Goal: Task Accomplishment & Management: Complete application form

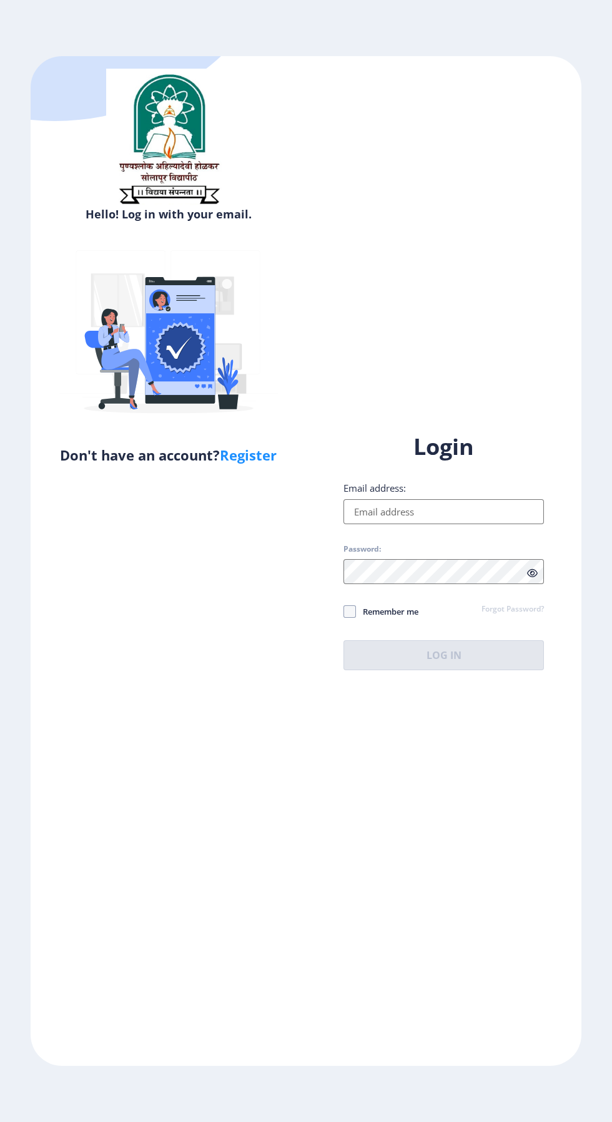
click at [446, 524] on input "Email address:" at bounding box center [443, 511] width 200 height 25
click at [439, 524] on input "Email address:" at bounding box center [443, 511] width 200 height 25
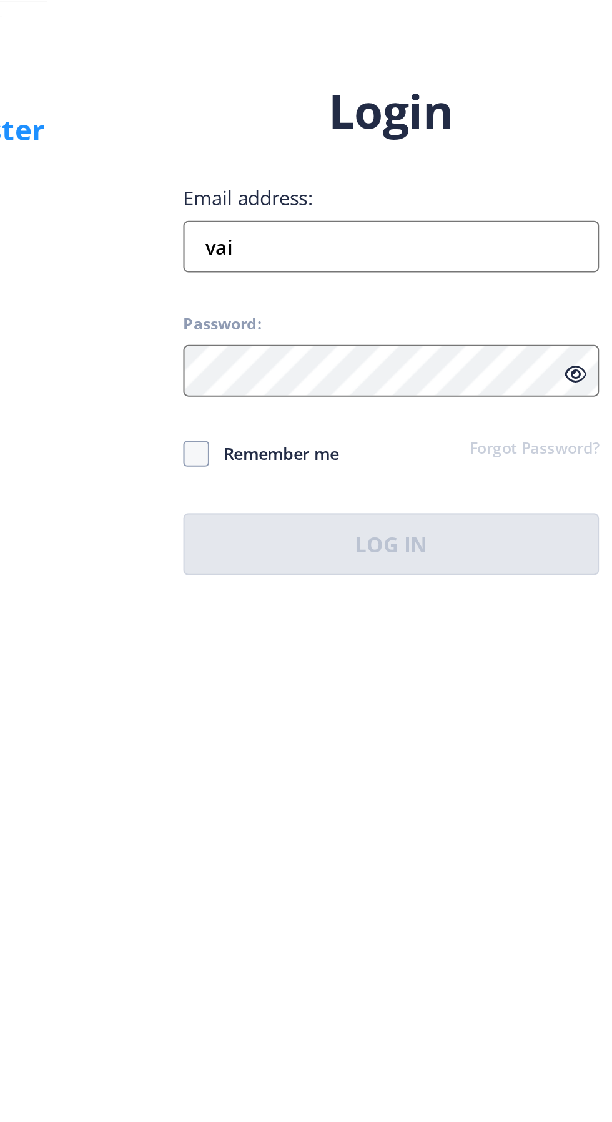
type input "vaib"
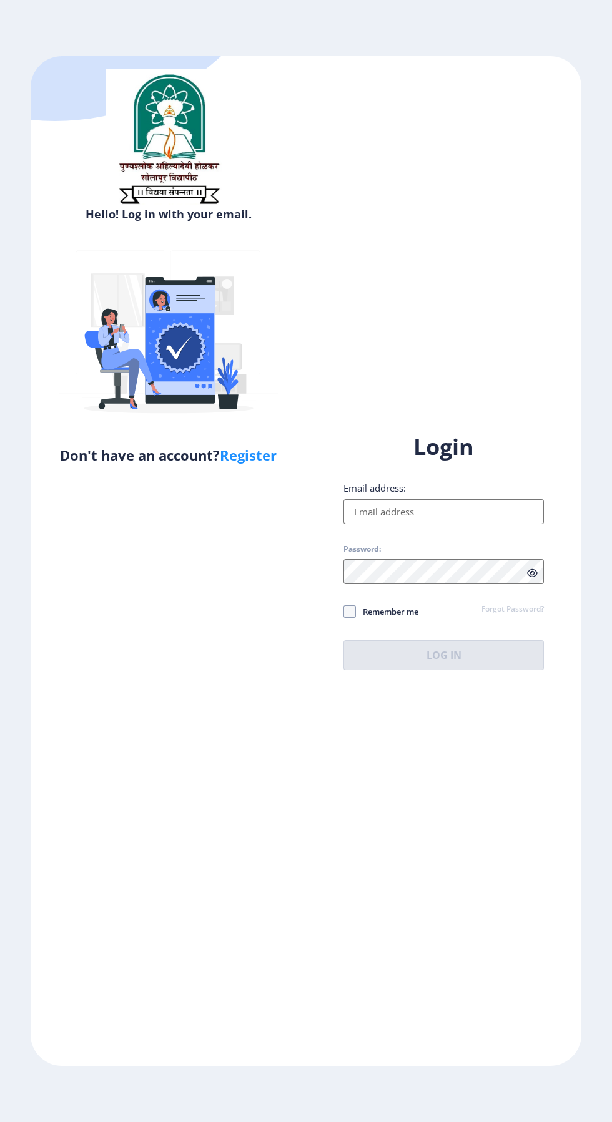
click at [443, 524] on input "Email address:" at bounding box center [443, 511] width 200 height 25
